Goal: Task Accomplishment & Management: Manage account settings

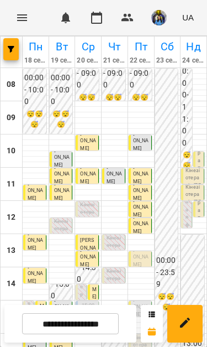
scroll to position [1, 0]
click at [145, 247] on span "Вовк Давід" at bounding box center [140, 257] width 15 height 20
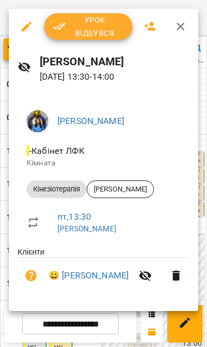
click at [149, 32] on icon "button" at bounding box center [150, 26] width 13 height 13
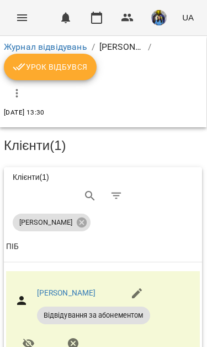
scroll to position [-2, -1]
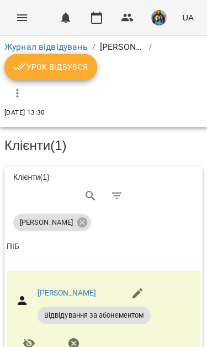
click at [20, 13] on icon "Menu" at bounding box center [21, 17] width 13 height 13
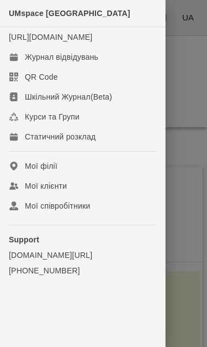
scroll to position [0, 0]
click at [36, 63] on div "Журнал відвідувань" at bounding box center [62, 56] width 74 height 11
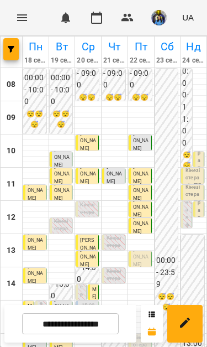
click at [143, 256] on span "[PERSON_NAME]" at bounding box center [140, 257] width 15 height 20
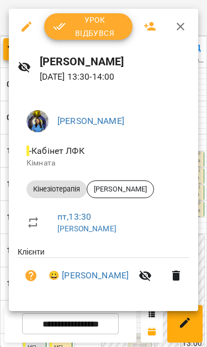
click at [107, 33] on span "Урок відбувся" at bounding box center [88, 26] width 71 height 27
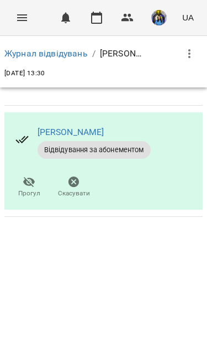
click at [18, 17] on icon "Menu" at bounding box center [21, 17] width 13 height 13
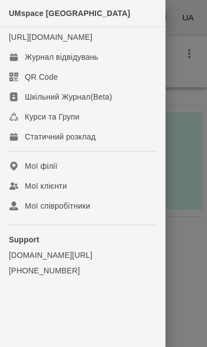
click at [50, 67] on link "Журнал відвідувань" at bounding box center [82, 57] width 165 height 20
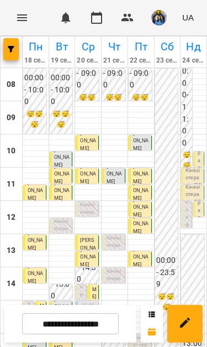
scroll to position [202, 0]
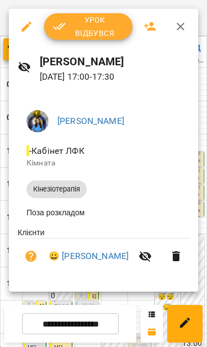
click at [178, 28] on icon "button" at bounding box center [180, 26] width 13 height 13
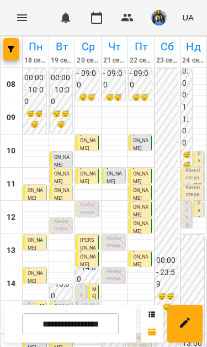
scroll to position [82, 0]
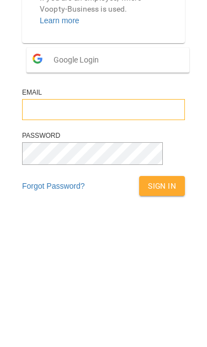
type input "**********"
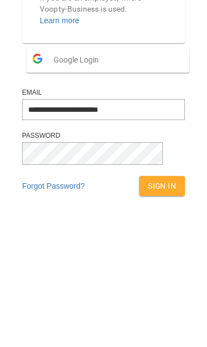
click at [151, 303] on button "Sign In" at bounding box center [162, 313] width 46 height 20
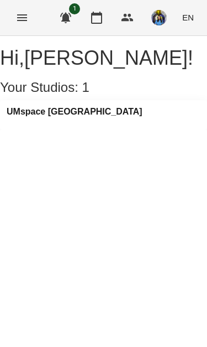
click at [167, 130] on div "Hi , [PERSON_NAME] ! Your Studios: 1 UMspace [GEOGRAPHIC_DATA]" at bounding box center [103, 83] width 207 height 94
click at [67, 14] on icon "button" at bounding box center [65, 18] width 11 height 11
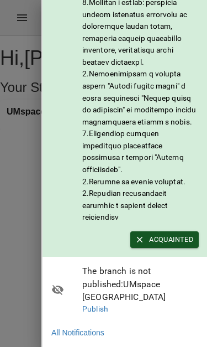
scroll to position [172, 0]
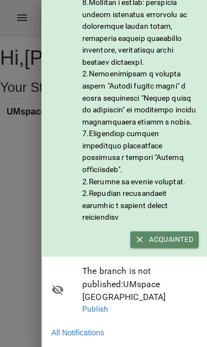
click at [180, 246] on span "Acquainted" at bounding box center [165, 239] width 58 height 12
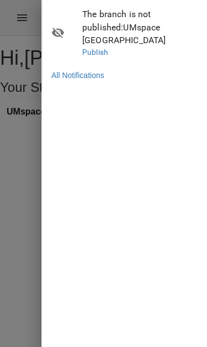
click at [7, 34] on div at bounding box center [103, 173] width 207 height 347
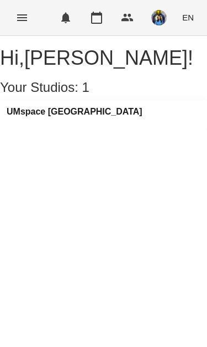
click at [188, 15] on span "EN" at bounding box center [189, 18] width 12 height 12
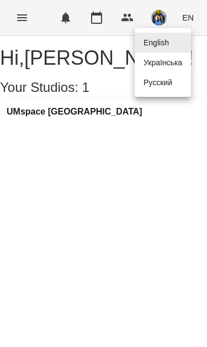
click at [160, 60] on div "Українська" at bounding box center [163, 63] width 56 height 20
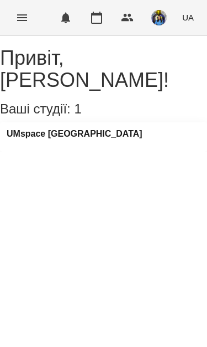
click at [11, 4] on div "For Business 0 UA" at bounding box center [103, 17] width 207 height 35
click at [27, 18] on icon "Menu" at bounding box center [22, 17] width 10 height 7
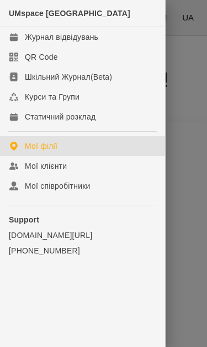
click at [22, 27] on div "UMspace Warszawa" at bounding box center [82, 13] width 165 height 27
click at [35, 30] on link "Журнал відвідувань" at bounding box center [82, 37] width 165 height 20
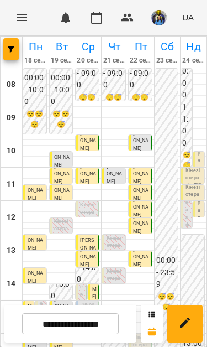
scroll to position [146, 0]
click at [93, 334] on input "**********" at bounding box center [70, 324] width 97 height 22
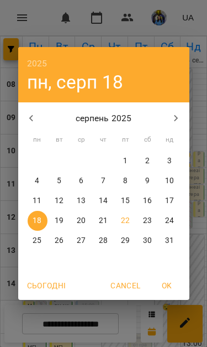
click at [179, 220] on span "24" at bounding box center [170, 220] width 20 height 11
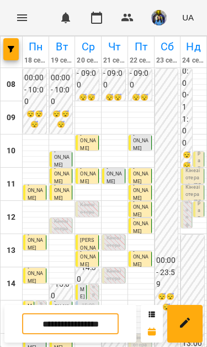
click at [164, 15] on img "button" at bounding box center [159, 17] width 15 height 15
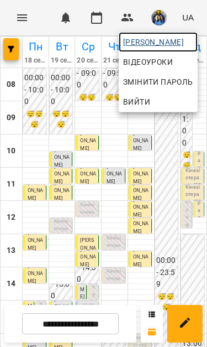
click at [176, 41] on span "[PERSON_NAME]" at bounding box center [158, 41] width 70 height 13
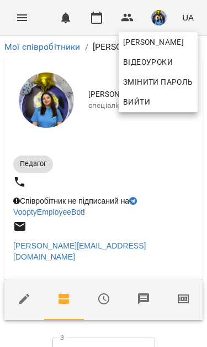
click at [189, 271] on div at bounding box center [103, 173] width 207 height 347
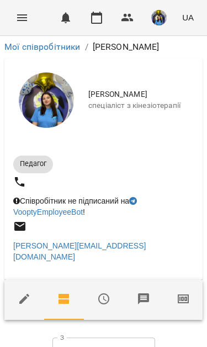
click at [185, 294] on icon "button" at bounding box center [183, 298] width 11 height 9
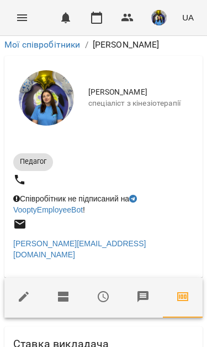
scroll to position [367, 0]
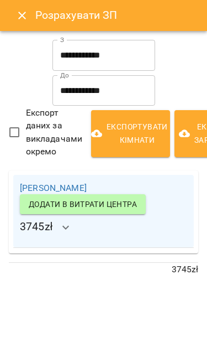
click at [11, 9] on button "Close" at bounding box center [22, 15] width 27 height 27
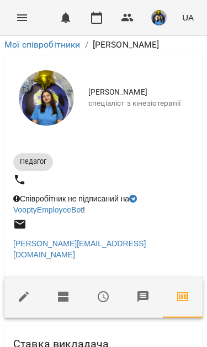
click at [19, 16] on icon "Menu" at bounding box center [21, 17] width 13 height 13
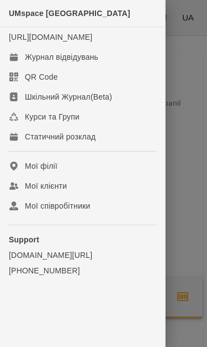
click at [95, 63] on div "Журнал відвідувань" at bounding box center [62, 56] width 74 height 11
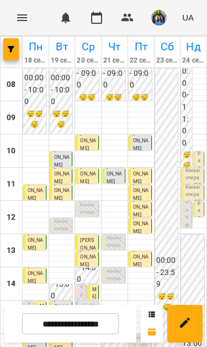
click at [92, 320] on input "**********" at bounding box center [70, 324] width 97 height 22
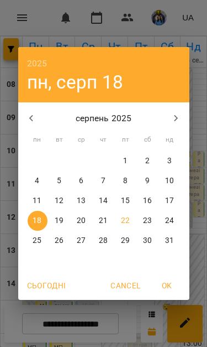
click at [124, 328] on div "2025 пн, серп 18 серпень 2025 пн вт ср чт пт сб нд 28 29 30 31 1 2 3 4 5 6 7 8 …" at bounding box center [103, 173] width 207 height 347
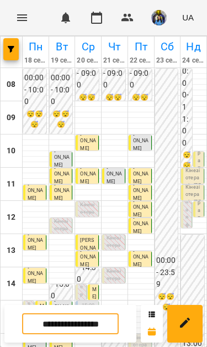
scroll to position [22, 0]
click at [89, 332] on input "**********" at bounding box center [70, 324] width 97 height 22
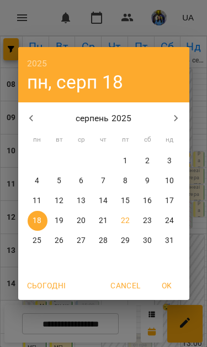
click at [35, 243] on p "25" at bounding box center [37, 240] width 9 height 11
type input "**********"
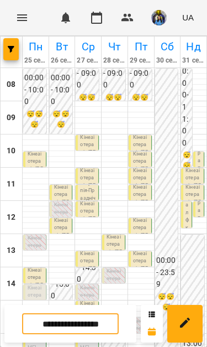
scroll to position [88, 0]
click at [155, 295] on div "00:00 - 23:59 😴😴😴" at bounding box center [166, 284] width 23 height 430
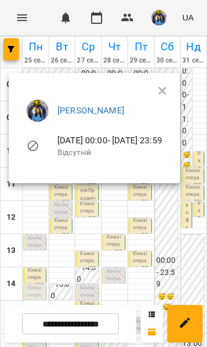
click at [160, 242] on div at bounding box center [103, 173] width 207 height 347
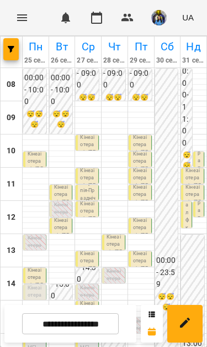
scroll to position [0, 0]
click at [94, 325] on input "**********" at bounding box center [70, 324] width 97 height 22
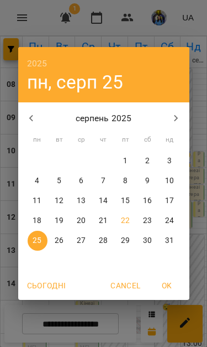
click at [131, 286] on span "Cancel" at bounding box center [126, 285] width 30 height 13
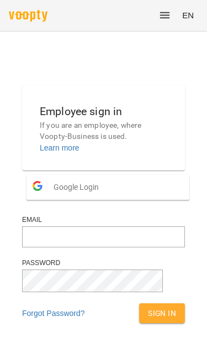
scroll to position [127, 0]
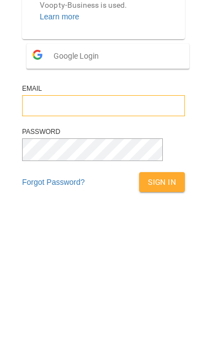
type input "**********"
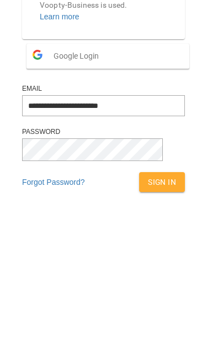
click at [151, 299] on button "Sign In" at bounding box center [162, 309] width 46 height 20
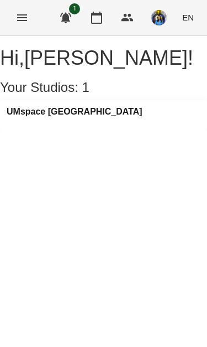
click at [27, 13] on icon "Menu" at bounding box center [21, 17] width 13 height 13
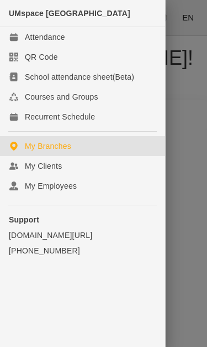
click at [96, 54] on link "QR Code" at bounding box center [82, 57] width 165 height 20
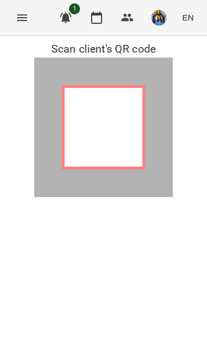
click at [26, 14] on icon "Menu" at bounding box center [21, 17] width 13 height 13
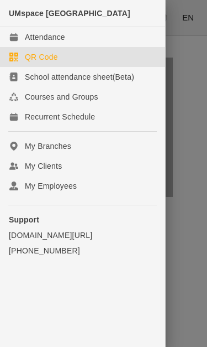
click at [76, 46] on link "Attendance" at bounding box center [82, 37] width 165 height 20
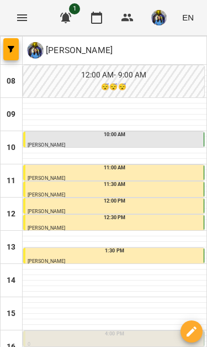
click at [8, 53] on button "button" at bounding box center [10, 49] width 15 height 22
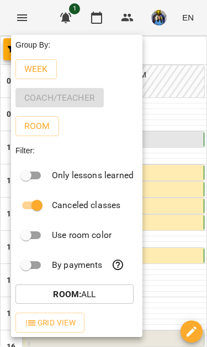
click at [205, 43] on div at bounding box center [103, 173] width 207 height 347
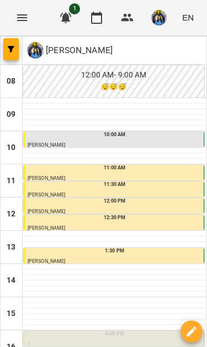
click at [16, 49] on span "button" at bounding box center [10, 49] width 15 height 7
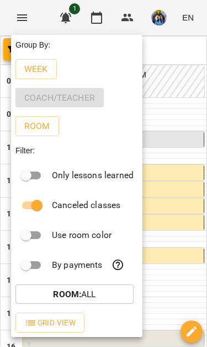
click at [31, 74] on p "Week" at bounding box center [36, 69] width 24 height 13
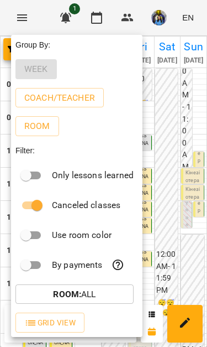
click at [198, 18] on div at bounding box center [103, 173] width 207 height 347
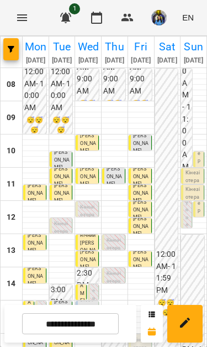
click at [194, 20] on span "EN" at bounding box center [189, 18] width 12 height 12
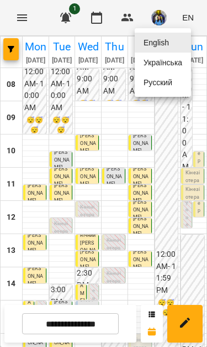
click at [178, 69] on div "Українська" at bounding box center [163, 63] width 56 height 20
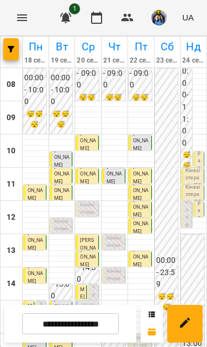
scroll to position [159, 0]
click at [149, 26] on button "button" at bounding box center [159, 17] width 29 height 29
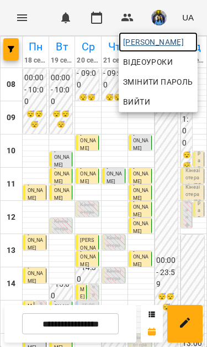
click at [167, 43] on span "[PERSON_NAME]" at bounding box center [158, 41] width 70 height 13
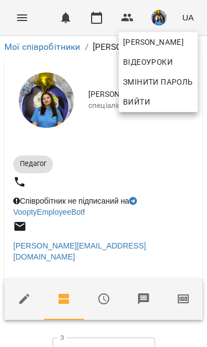
click at [114, 143] on div at bounding box center [103, 173] width 207 height 347
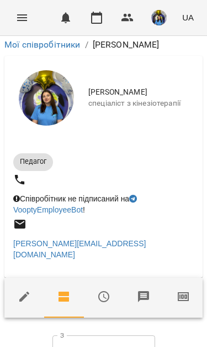
scroll to position [155, 0]
click at [92, 335] on input "**********" at bounding box center [104, 350] width 103 height 31
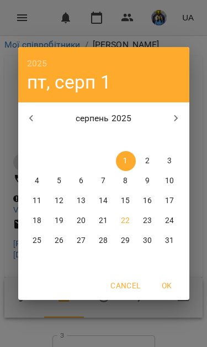
click at [61, 180] on p "5" at bounding box center [59, 180] width 4 height 11
type input "**********"
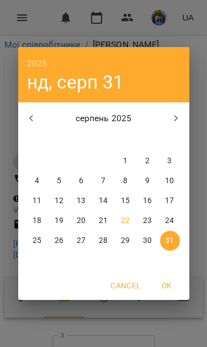
click at [38, 199] on p "11" at bounding box center [37, 200] width 9 height 11
type input "**********"
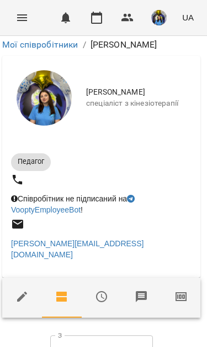
scroll to position [253, 2]
click at [94, 335] on input "**********" at bounding box center [101, 350] width 103 height 31
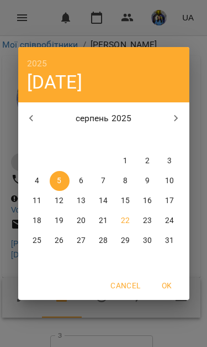
click at [61, 199] on p "12" at bounding box center [59, 200] width 9 height 11
type input "**********"
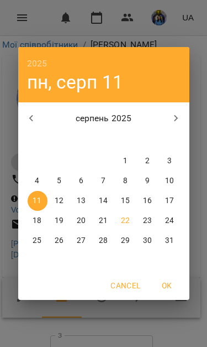
click at [37, 221] on p "18" at bounding box center [37, 220] width 9 height 11
type input "**********"
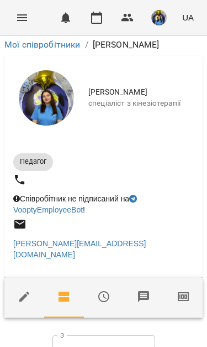
scroll to position [234, 0]
click at [17, 15] on icon "Menu" at bounding box center [22, 17] width 10 height 7
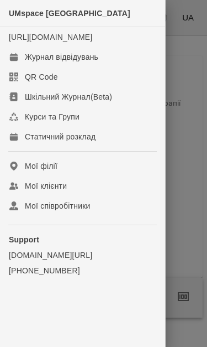
click at [33, 67] on link "Журнал відвідувань" at bounding box center [82, 57] width 165 height 20
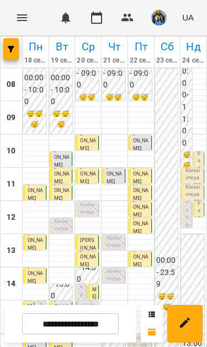
scroll to position [102, 0]
